Goal: Complete application form: Complete application form

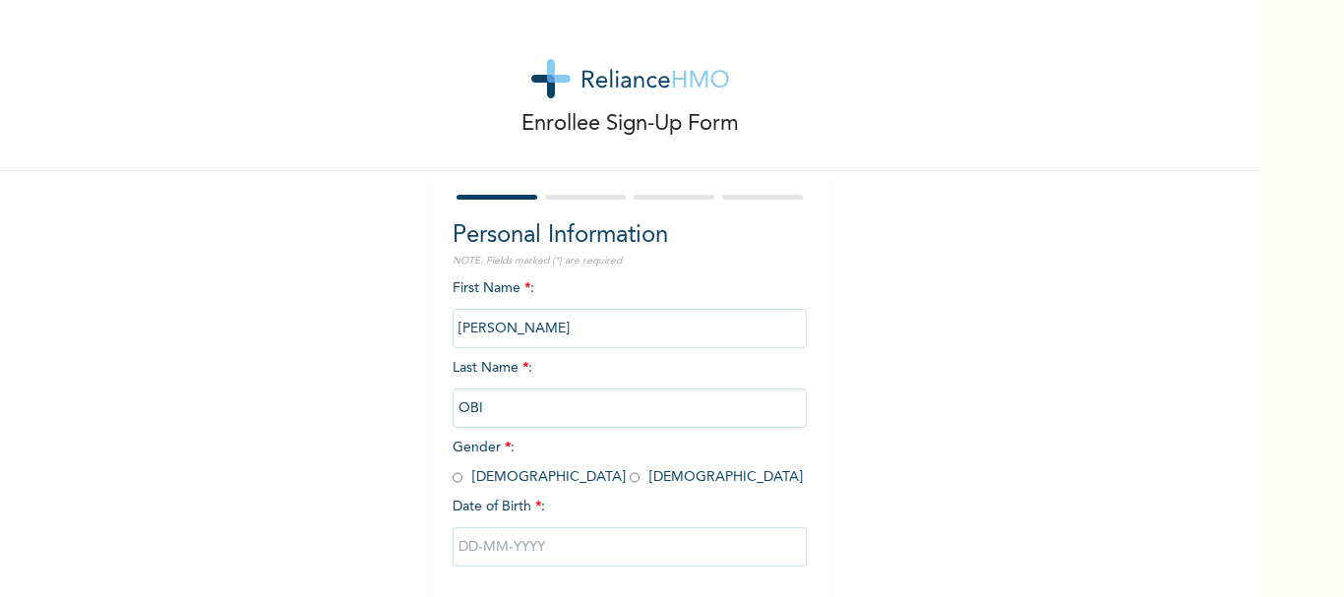
click at [562, 322] on input "[PERSON_NAME]" at bounding box center [630, 328] width 354 height 39
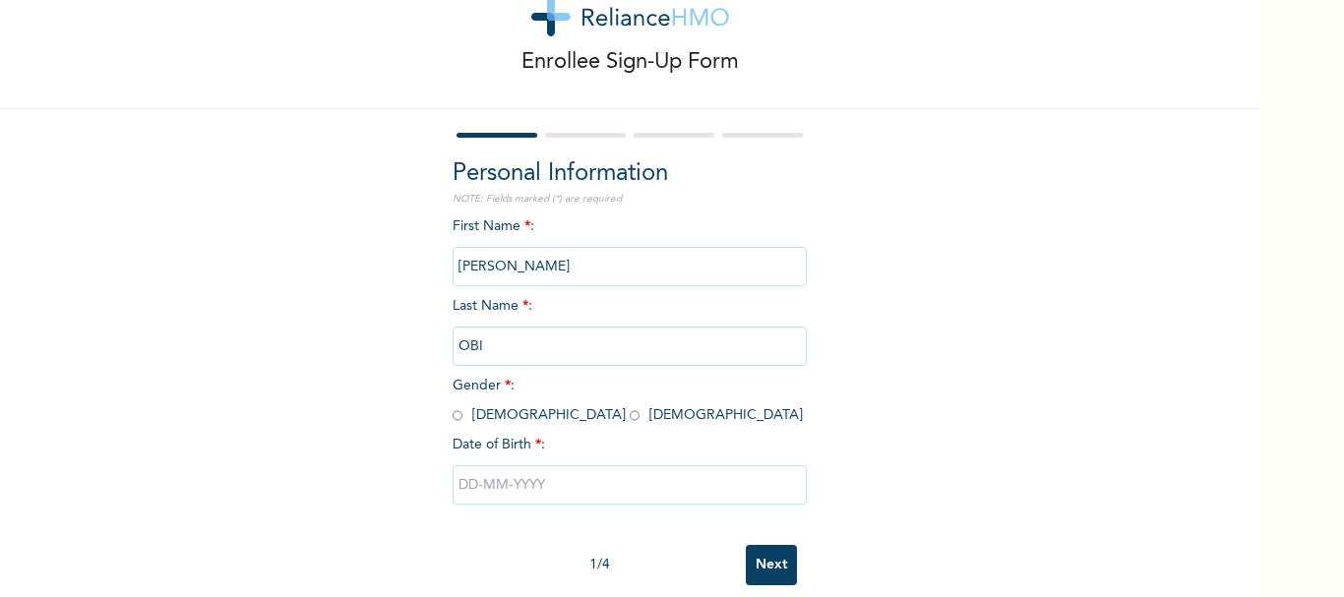
scroll to position [94, 0]
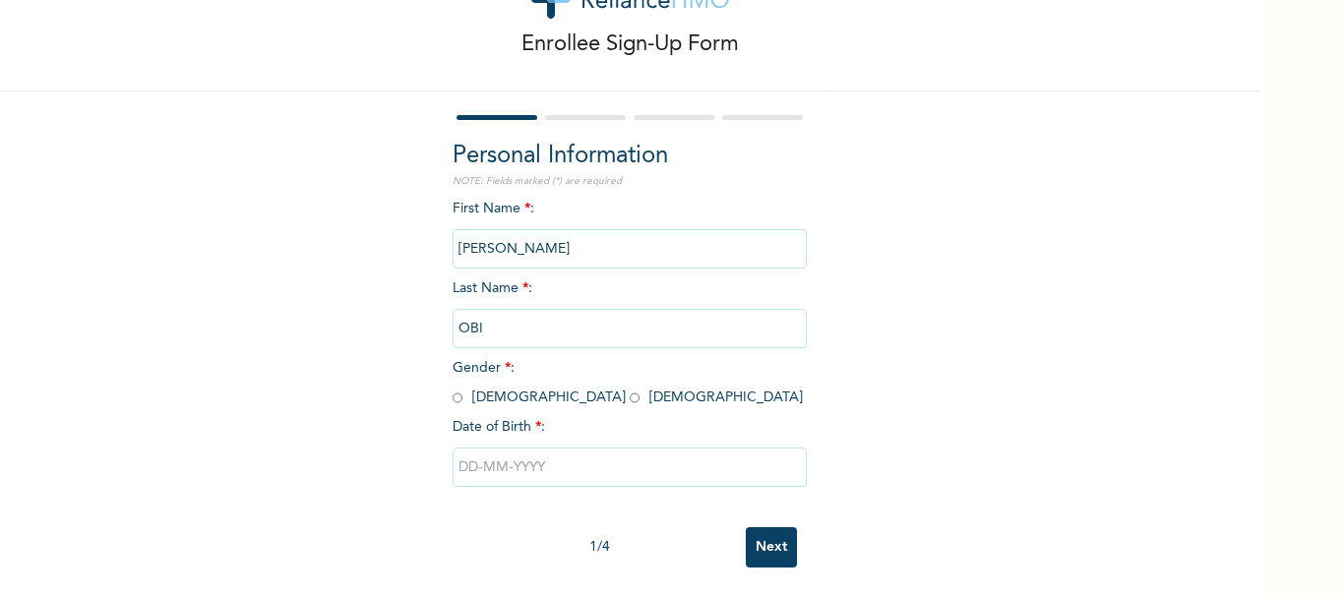
click at [453, 389] on input "radio" at bounding box center [458, 398] width 10 height 19
radio input "true"
click at [479, 457] on input "text" at bounding box center [630, 467] width 354 height 39
select select "7"
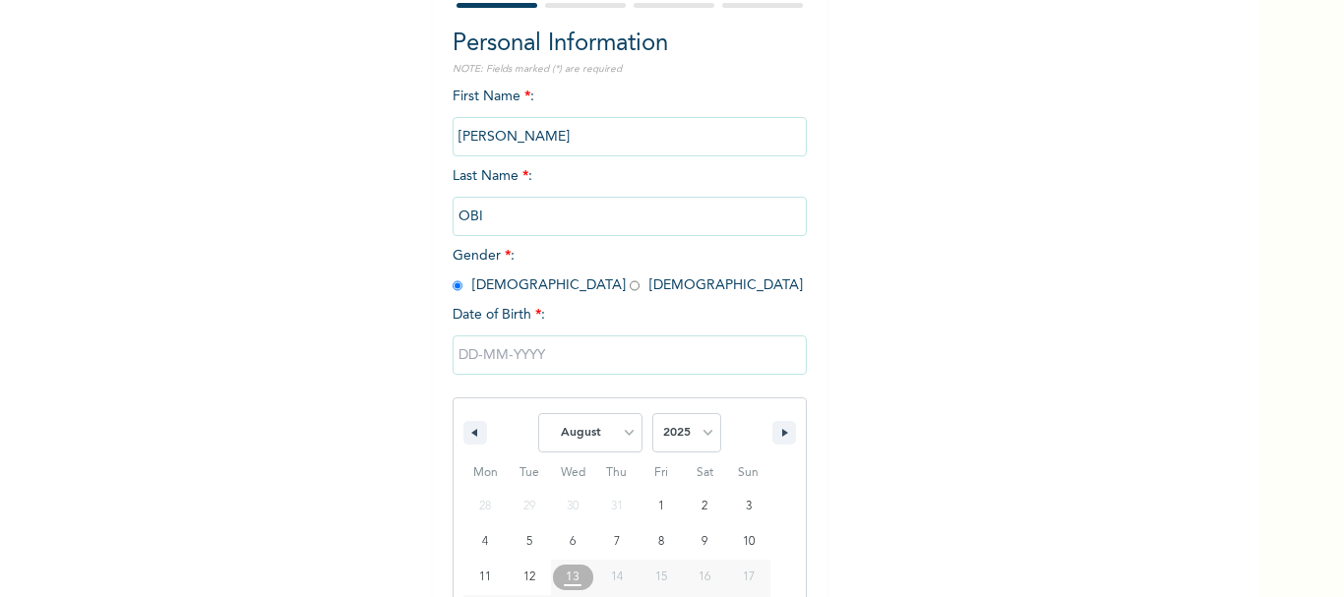
scroll to position [297, 0]
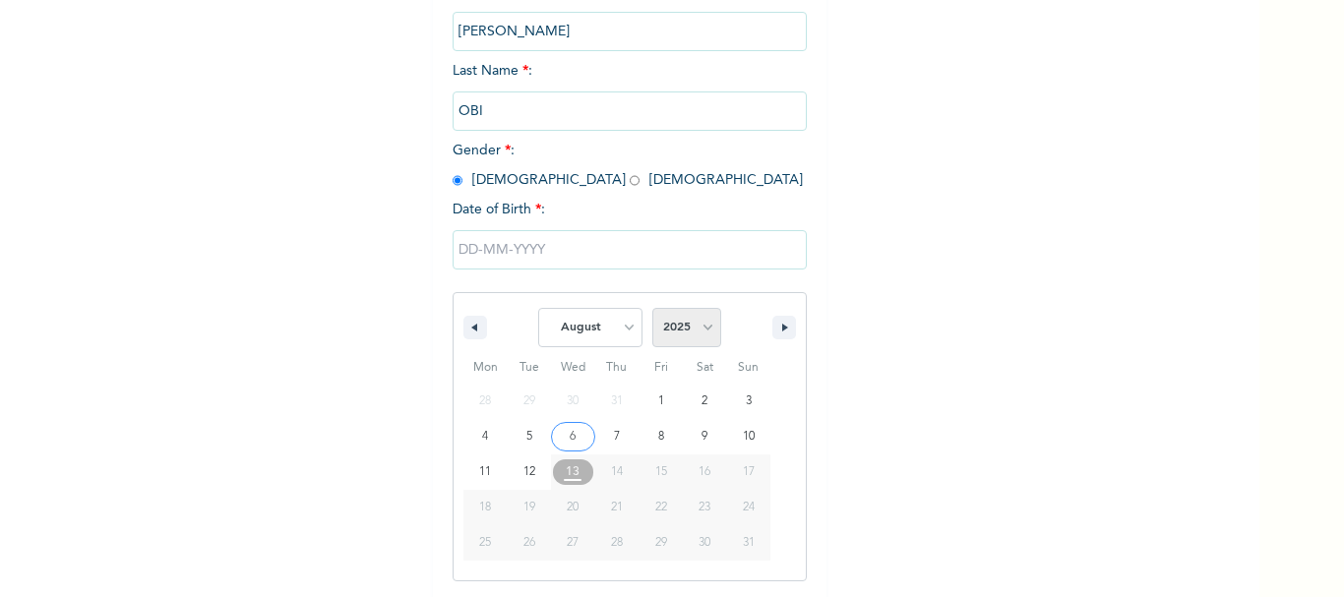
click at [701, 326] on select "2025 2024 2023 2022 2021 2020 2019 2018 2017 2016 2015 2014 2013 2012 2011 2010…" at bounding box center [686, 327] width 69 height 39
select select "1980"
click at [652, 309] on select "2025 2024 2023 2022 2021 2020 2019 2018 2017 2016 2015 2014 2013 2012 2011 2010…" at bounding box center [686, 327] width 69 height 39
type input "[DATE]"
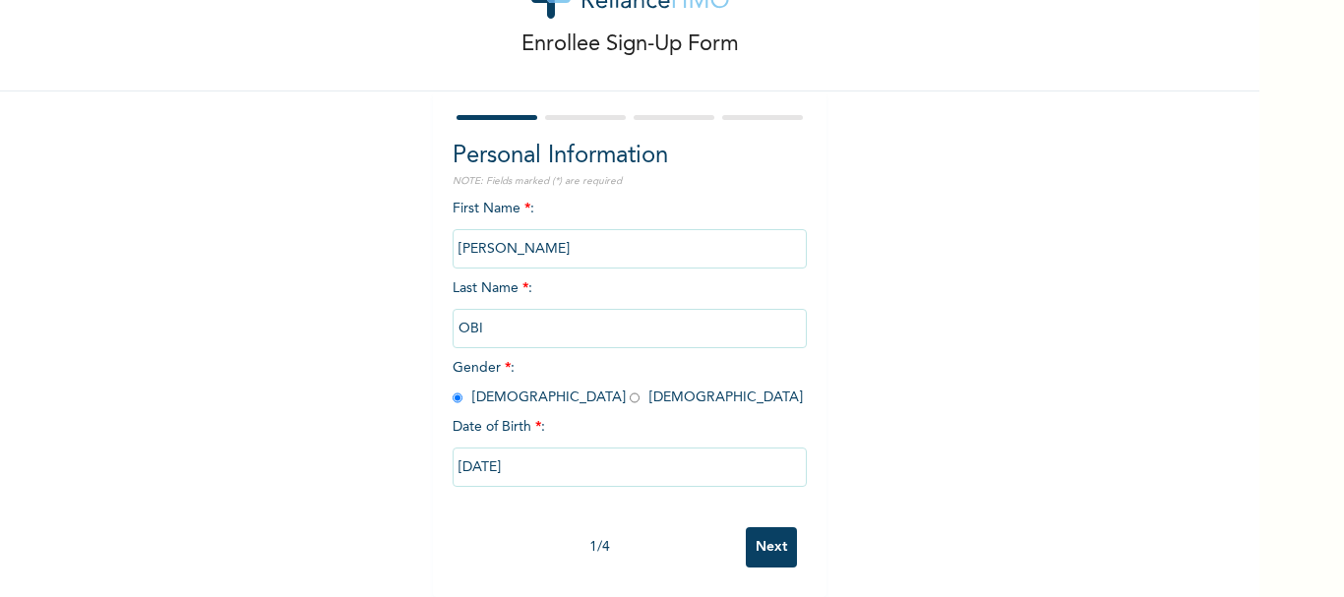
click at [774, 535] on input "Next" at bounding box center [771, 547] width 51 height 40
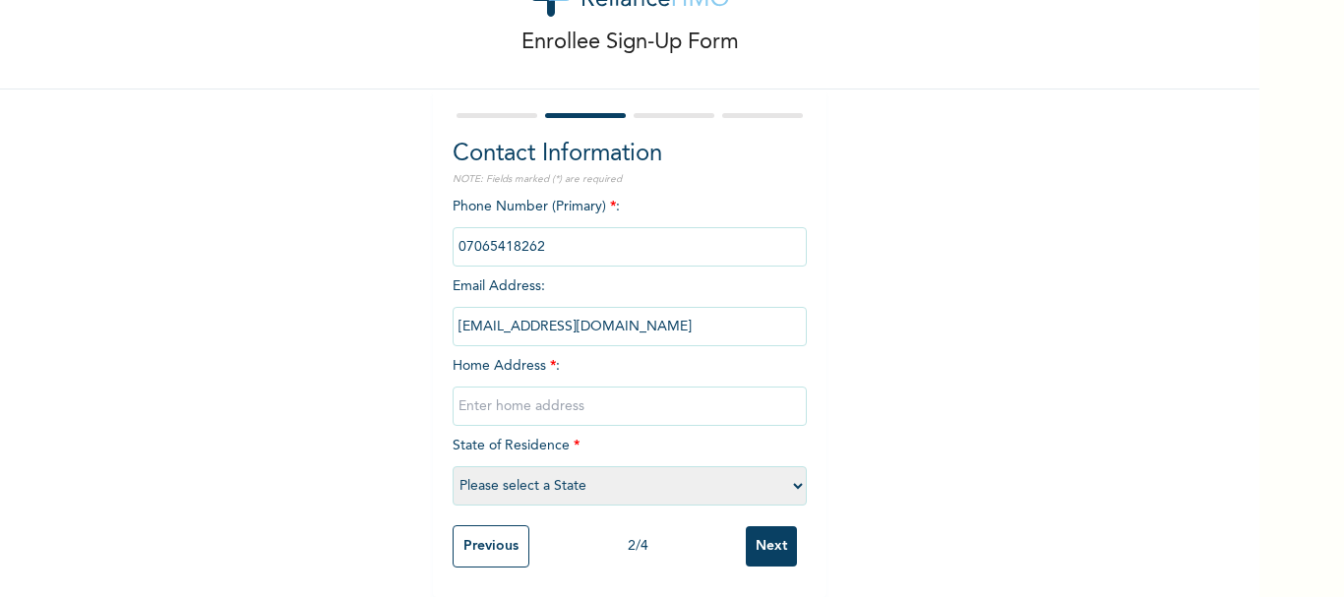
click at [465, 391] on input "text" at bounding box center [630, 406] width 354 height 39
type input "2, Peace close, Divine grace estate, by Liberation power ministry, Elioparanwo"
select select "33"
click at [784, 545] on input "Next" at bounding box center [771, 547] width 51 height 40
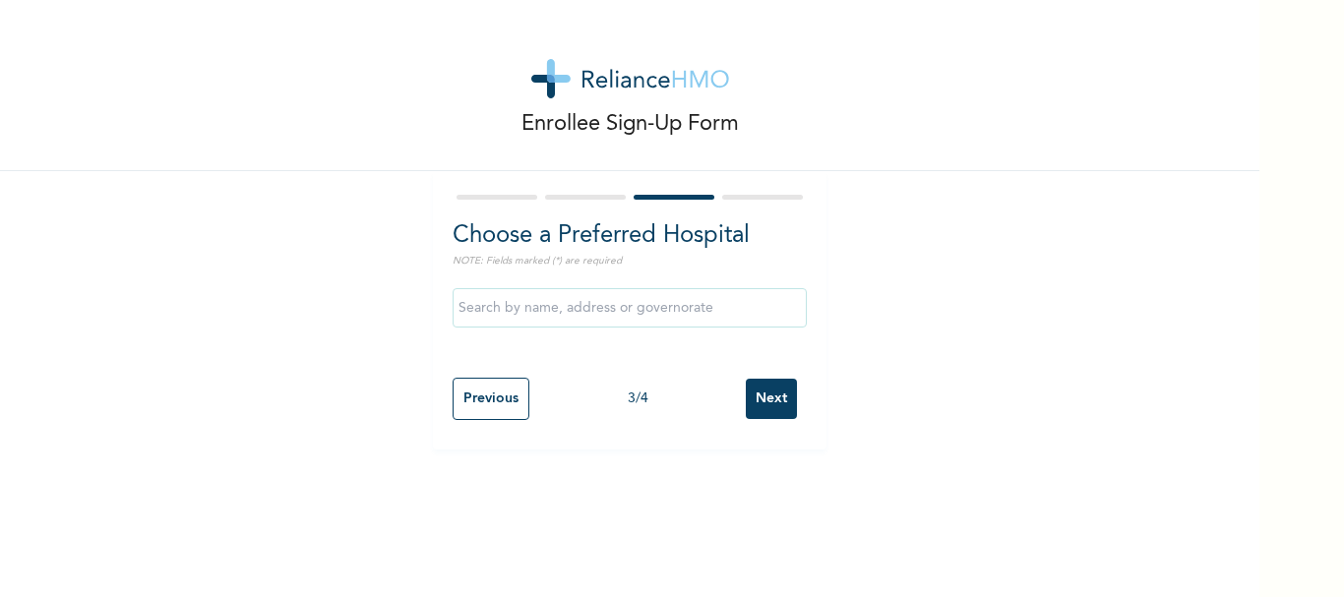
scroll to position [0, 0]
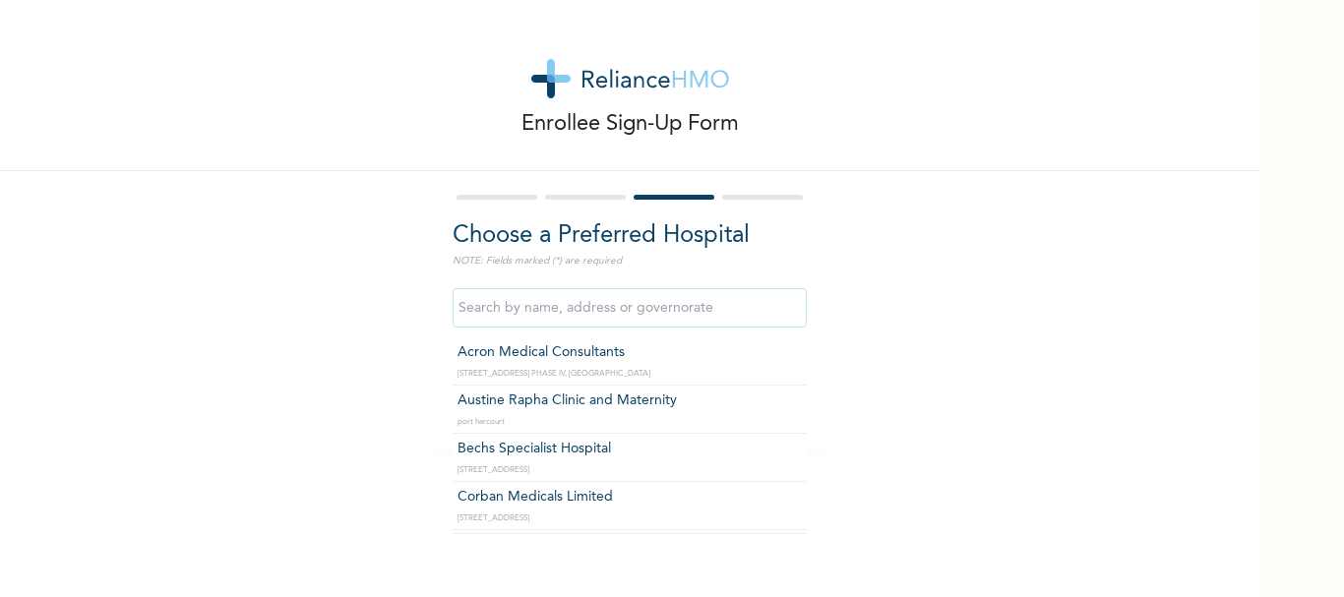
click at [565, 308] on input "text" at bounding box center [630, 307] width 354 height 39
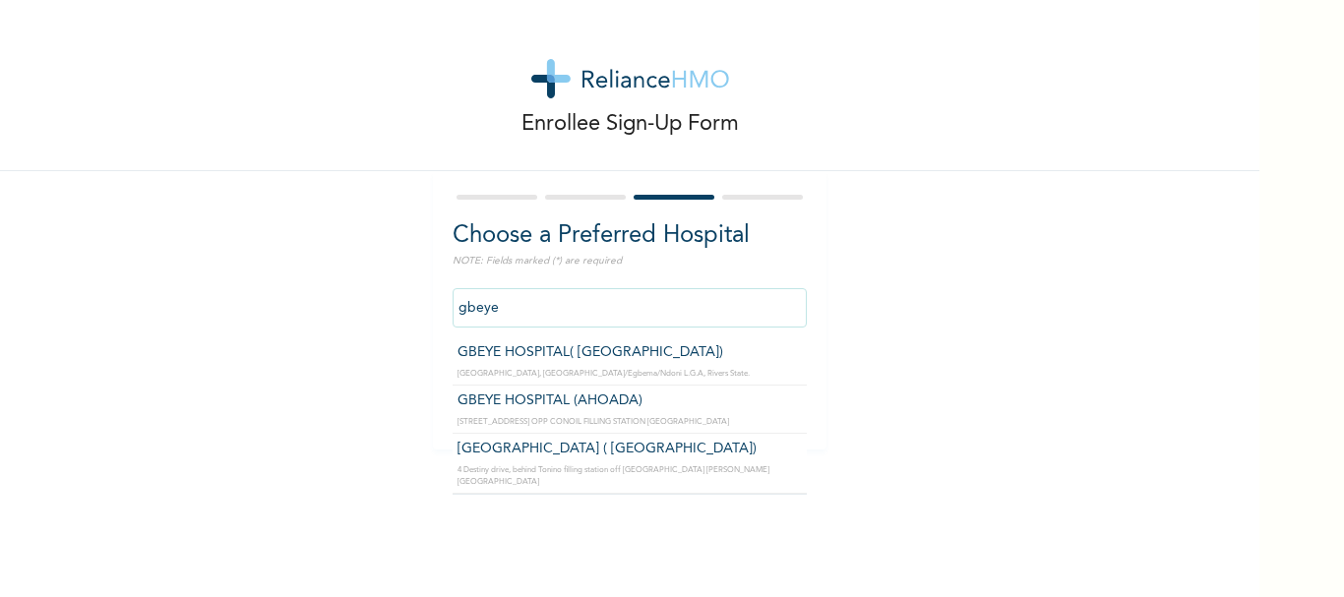
type input "[GEOGRAPHIC_DATA] ( [GEOGRAPHIC_DATA])"
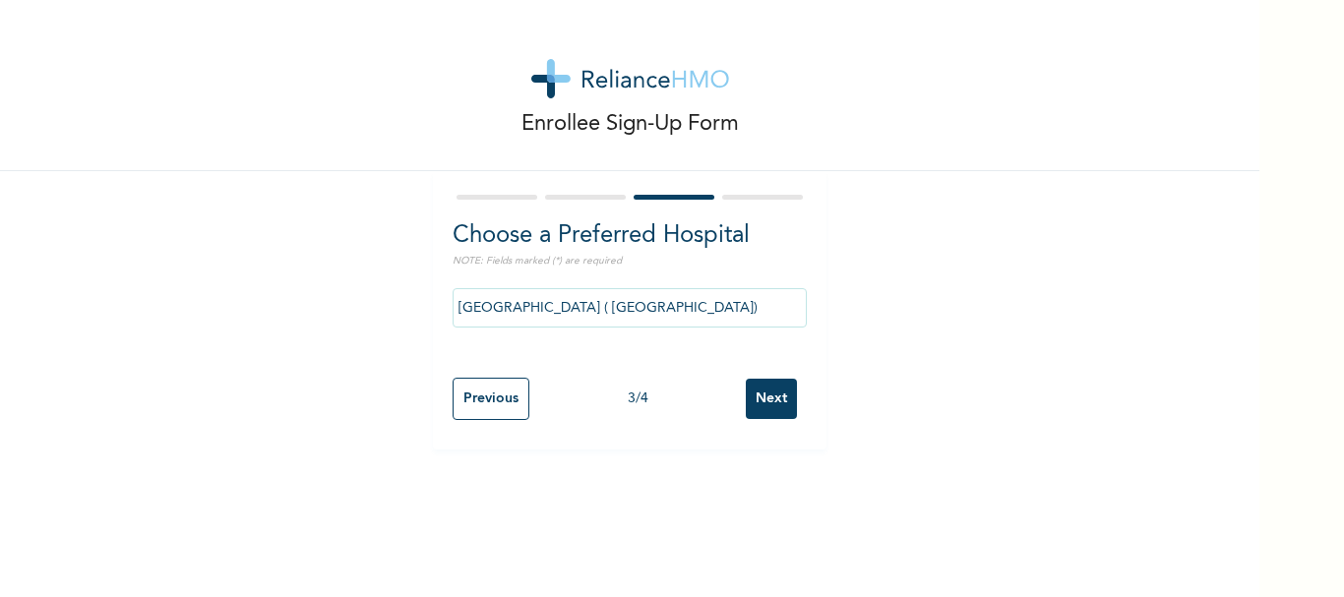
click at [772, 395] on input "Next" at bounding box center [771, 399] width 51 height 40
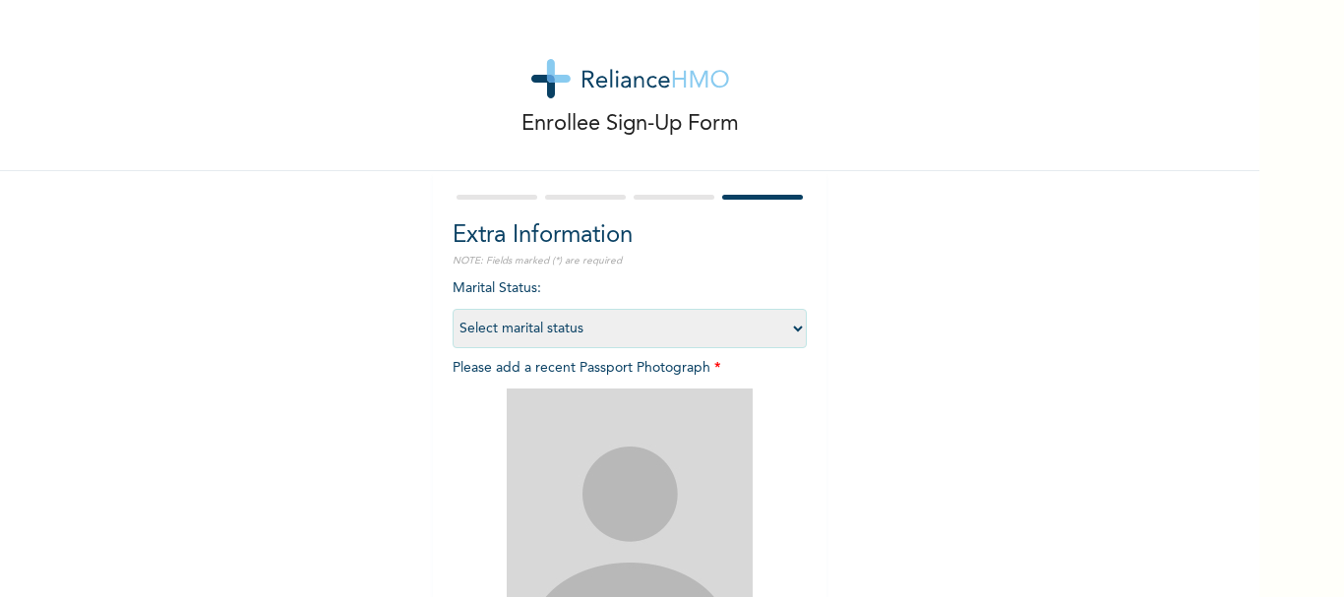
click at [534, 324] on select "Select marital status [DEMOGRAPHIC_DATA] Married [DEMOGRAPHIC_DATA] Widow/[DEMO…" at bounding box center [630, 328] width 354 height 39
select select "2"
click at [453, 309] on select "Select marital status [DEMOGRAPHIC_DATA] Married [DEMOGRAPHIC_DATA] Widow/[DEMO…" at bounding box center [630, 328] width 354 height 39
